Goal: Task Accomplishment & Management: Use online tool/utility

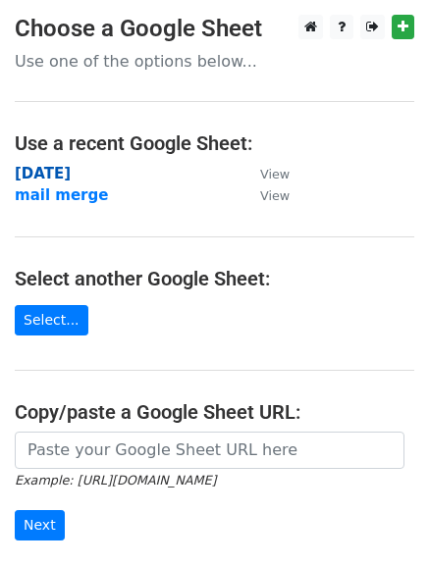
click at [45, 176] on strong "[DATE]" at bounding box center [43, 174] width 56 height 18
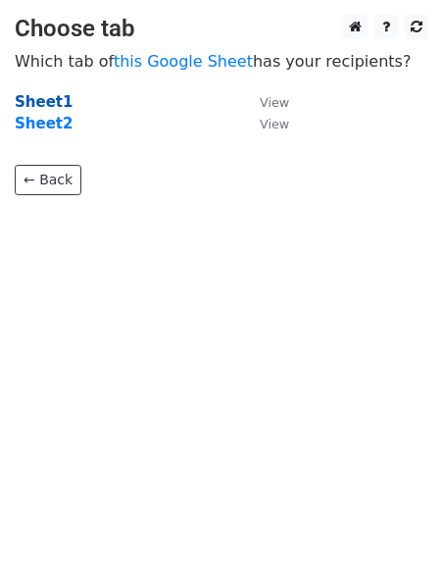
click at [41, 102] on strong "Sheet1" at bounding box center [44, 102] width 58 height 18
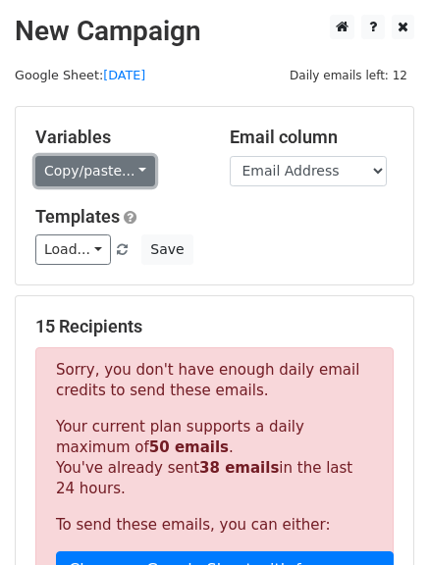
click at [129, 170] on link "Copy/paste..." at bounding box center [95, 171] width 120 height 30
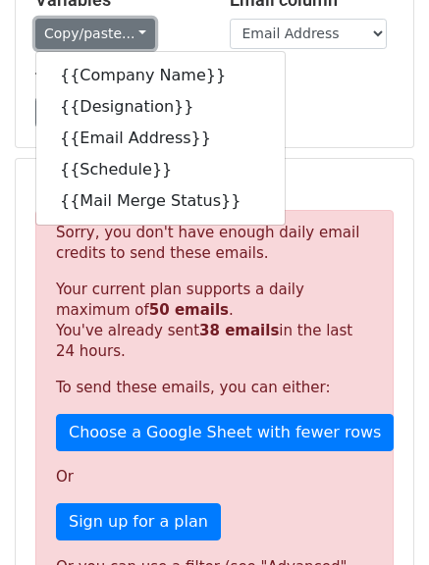
scroll to position [137, 0]
